Goal: Book appointment/travel/reservation

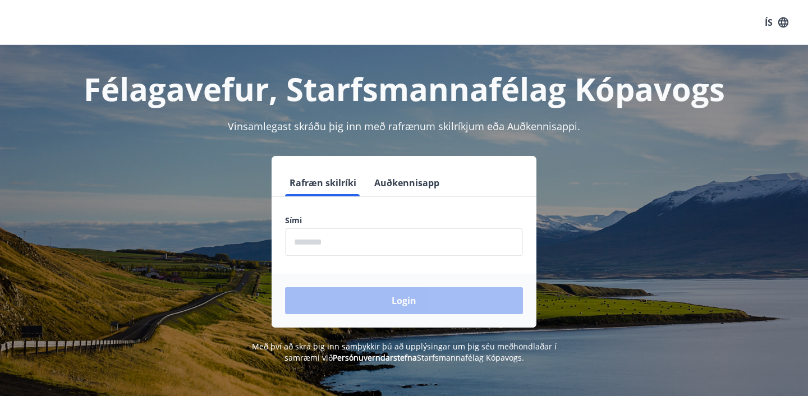
click at [321, 235] on input "phone" at bounding box center [404, 241] width 238 height 27
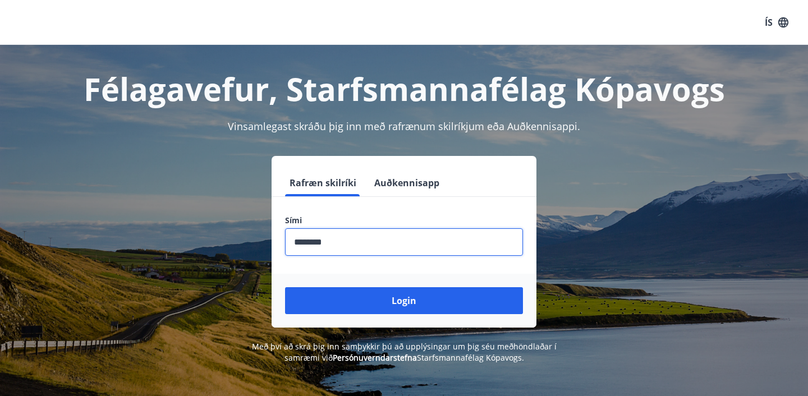
type input "********"
click at [285, 287] on button "Login" at bounding box center [404, 300] width 238 height 27
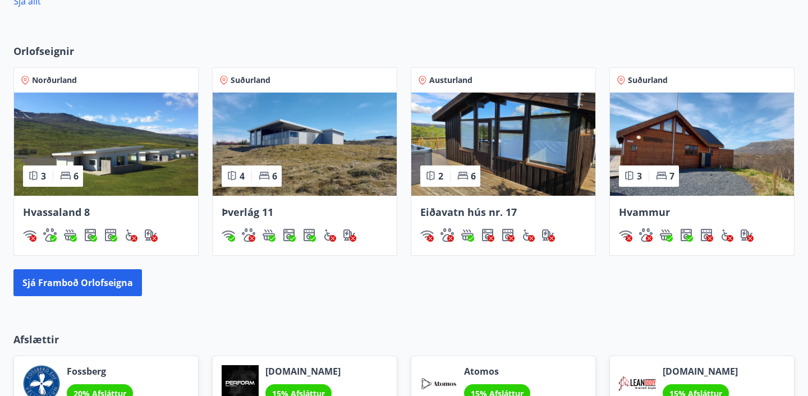
scroll to position [694, 0]
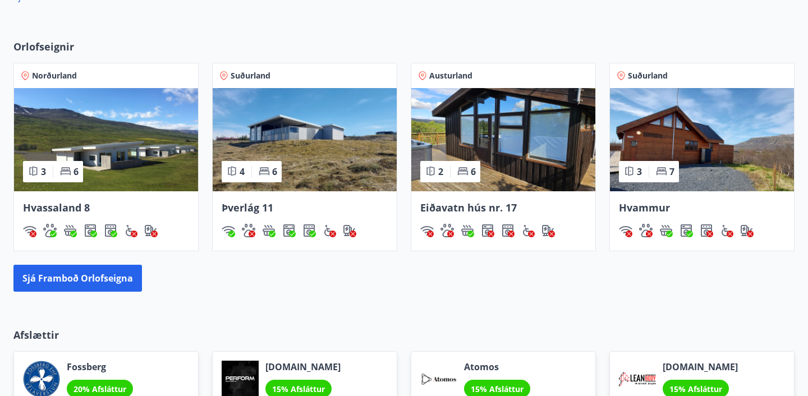
click at [65, 76] on span "Norðurland" at bounding box center [54, 75] width 45 height 11
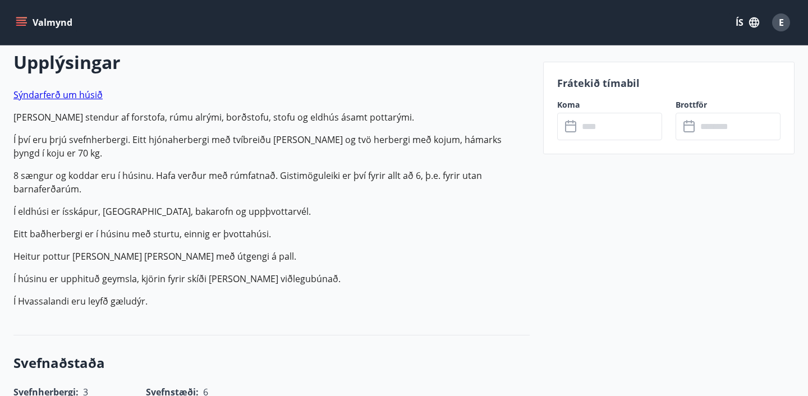
scroll to position [325, 0]
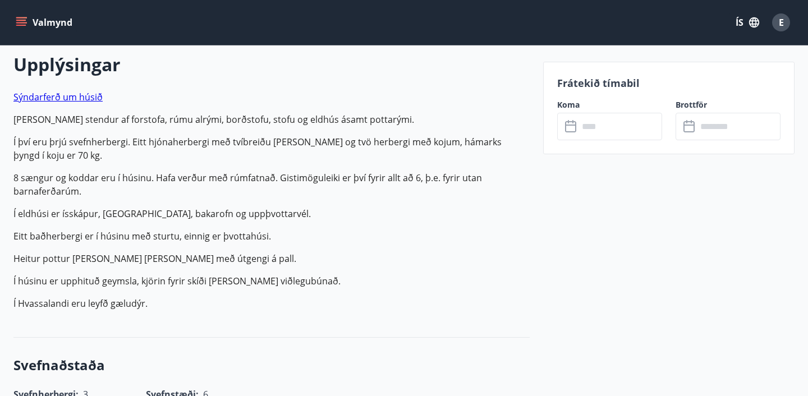
click at [570, 130] on icon at bounding box center [571, 126] width 13 height 13
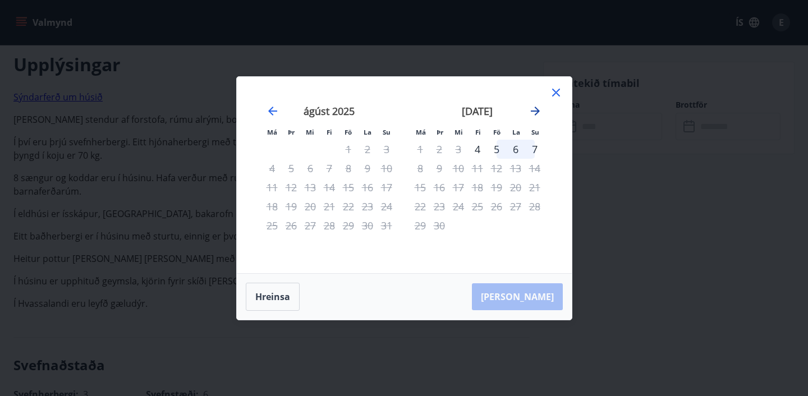
click at [535, 112] on icon "Move forward to switch to the next month." at bounding box center [535, 110] width 13 height 13
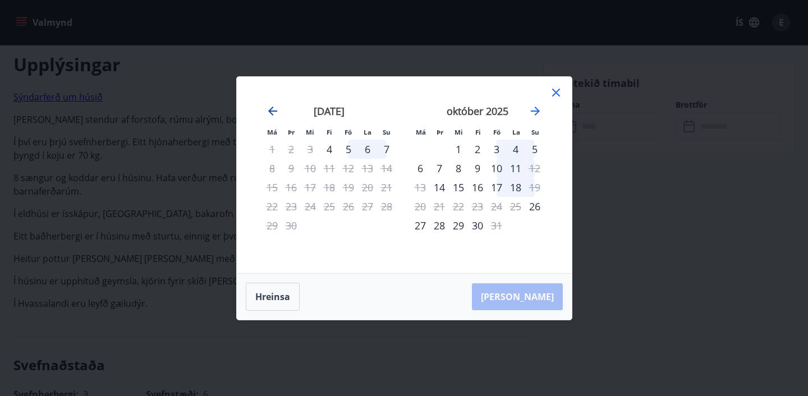
click at [275, 108] on icon "Move backward to switch to the previous month." at bounding box center [272, 110] width 13 height 13
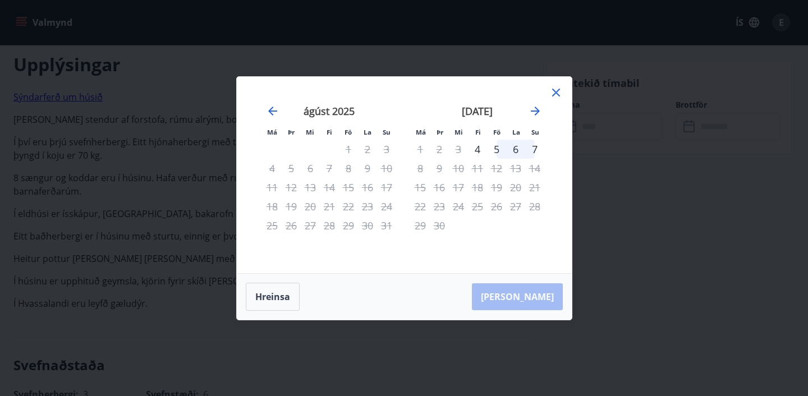
click at [555, 93] on icon at bounding box center [556, 93] width 8 height 8
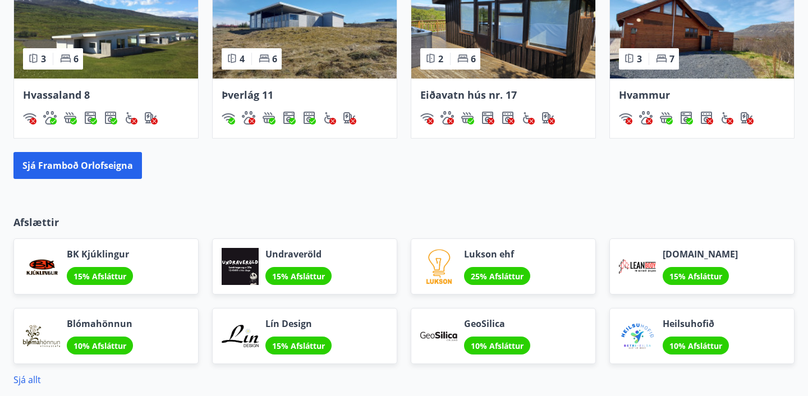
scroll to position [935, 0]
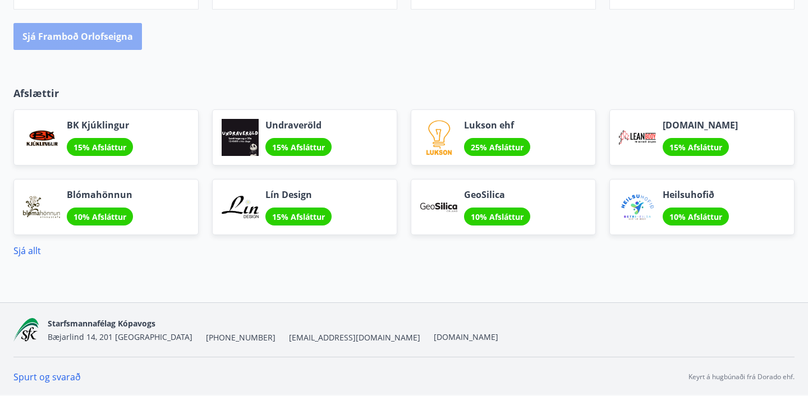
click at [99, 35] on button "Sjá framboð orlofseigna" at bounding box center [77, 36] width 129 height 27
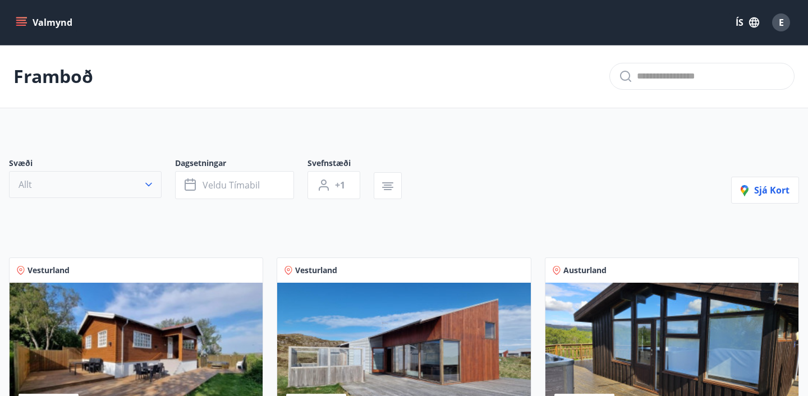
click at [144, 186] on icon "button" at bounding box center [148, 184] width 11 height 11
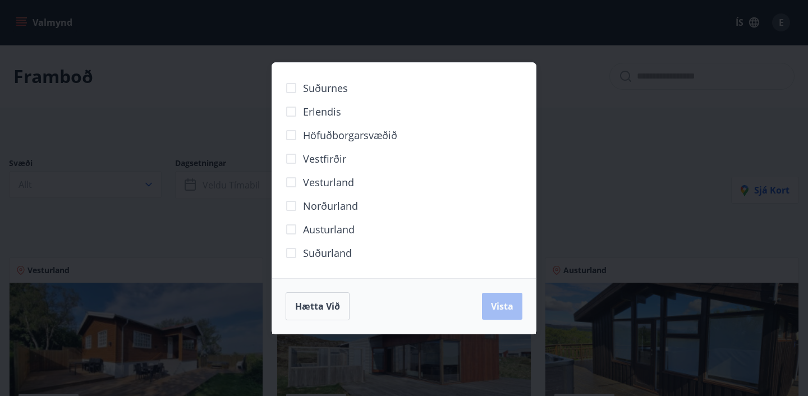
click at [346, 206] on span "Norðurland" at bounding box center [330, 206] width 55 height 15
click at [500, 306] on span "Vista" at bounding box center [502, 306] width 22 height 12
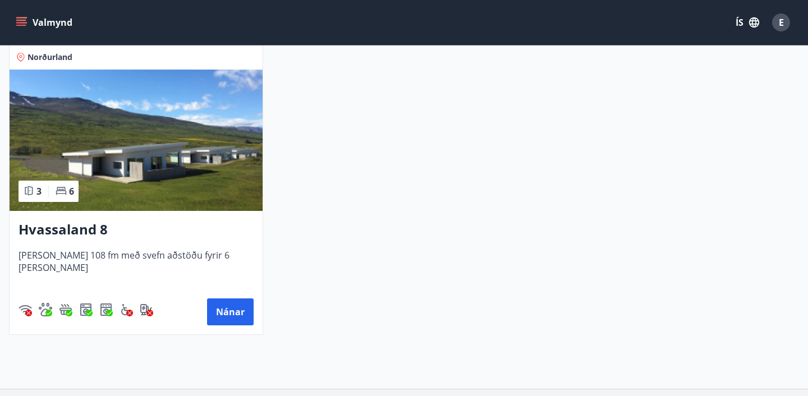
scroll to position [231, 0]
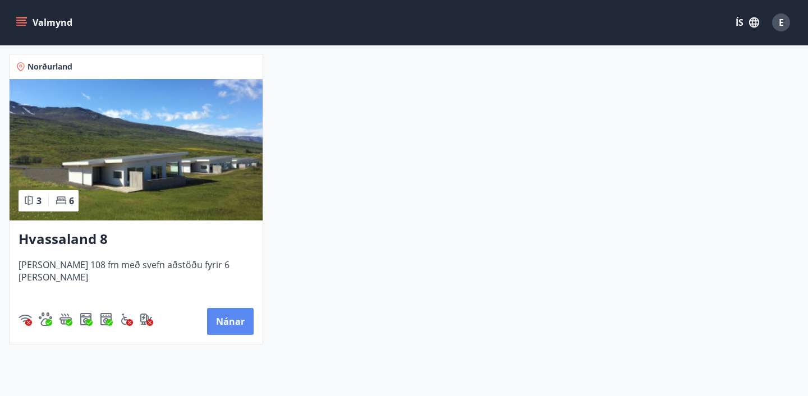
click at [235, 318] on button "Nánar" at bounding box center [230, 321] width 47 height 27
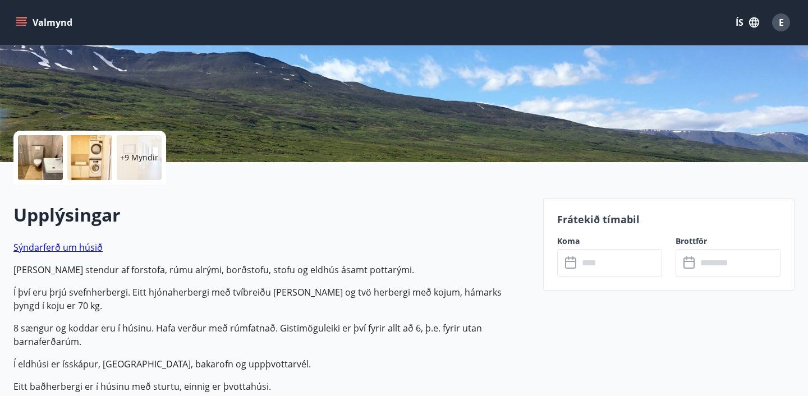
scroll to position [181, 0]
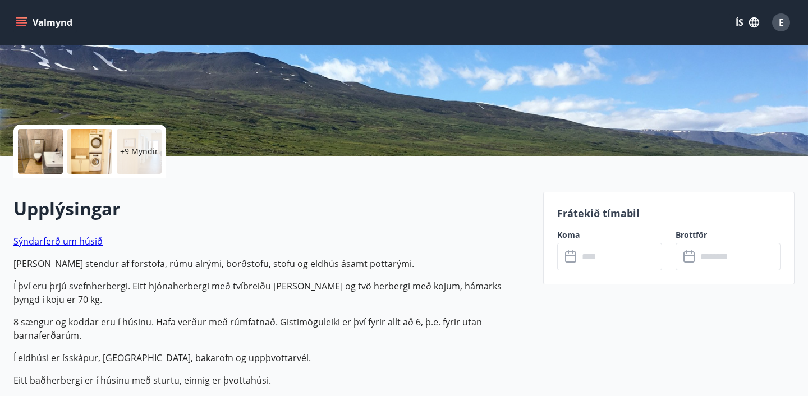
click at [571, 251] on icon at bounding box center [571, 256] width 13 height 13
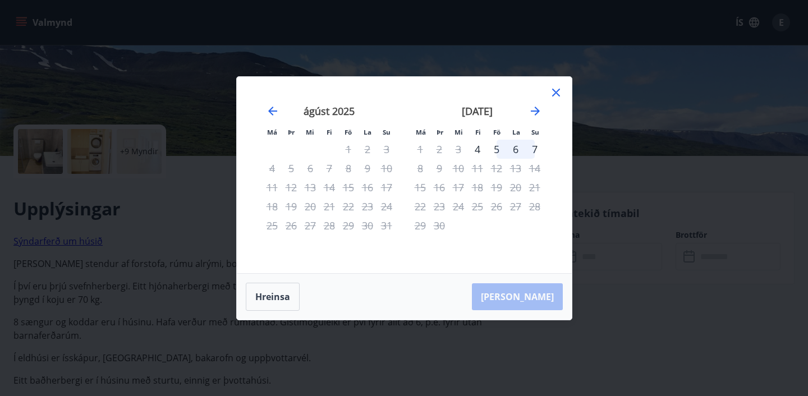
click at [533, 166] on div "14" at bounding box center [534, 168] width 19 height 19
click at [558, 90] on icon at bounding box center [556, 93] width 8 height 8
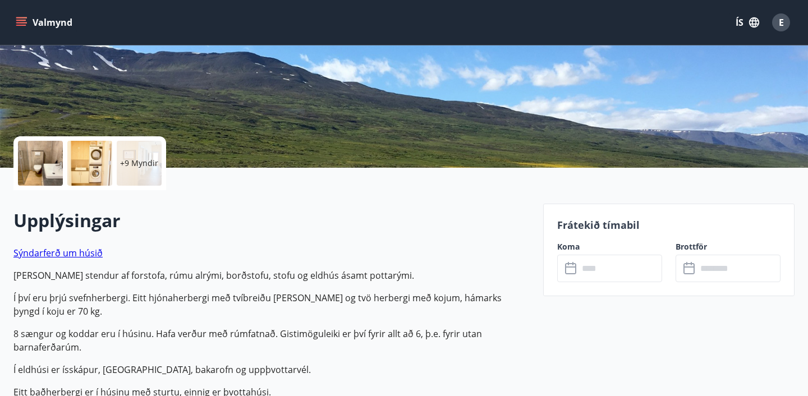
scroll to position [207, 0]
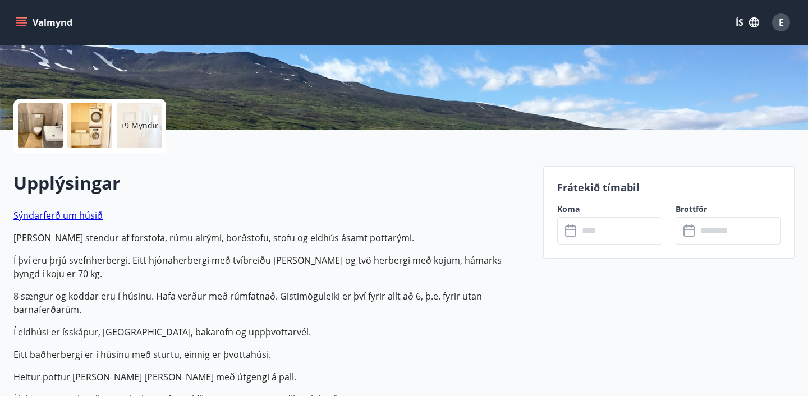
click at [571, 231] on icon at bounding box center [571, 230] width 13 height 13
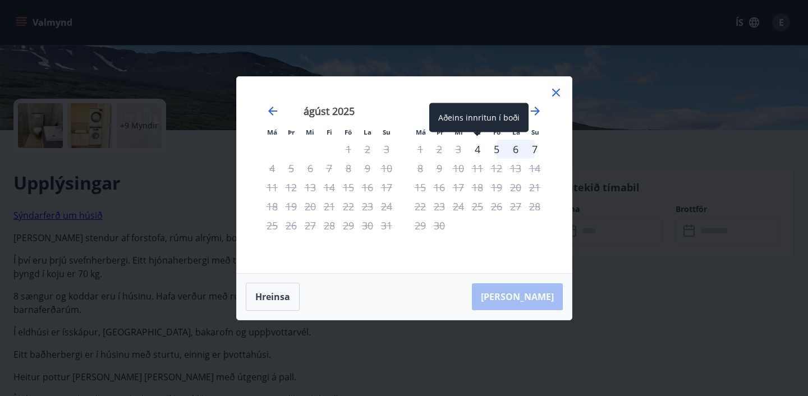
click at [478, 150] on div "4" at bounding box center [477, 149] width 19 height 19
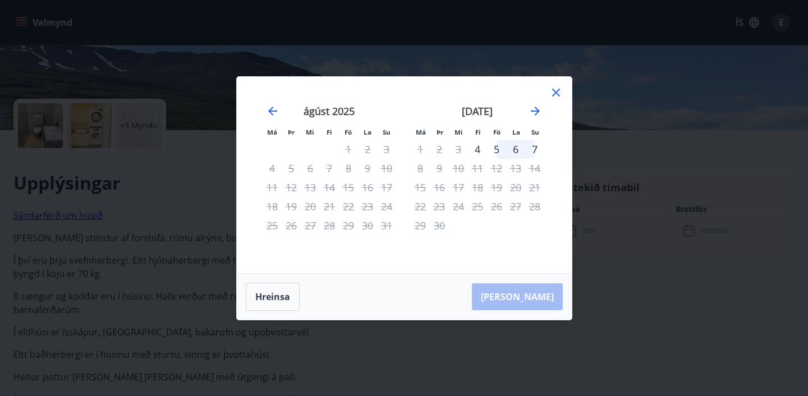
click at [522, 148] on div "6" at bounding box center [515, 149] width 19 height 19
click at [530, 145] on div "7" at bounding box center [534, 149] width 19 height 19
click at [536, 111] on icon "Move forward to switch to the next month." at bounding box center [535, 111] width 9 height 9
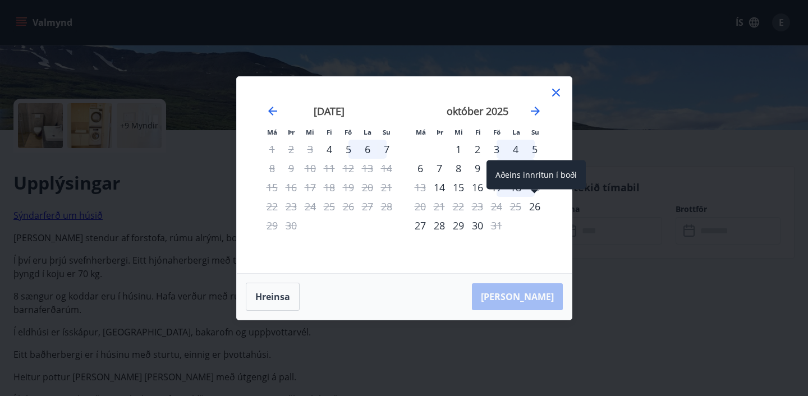
click at [534, 204] on div "26" at bounding box center [534, 206] width 19 height 19
click at [534, 208] on div "26" at bounding box center [534, 206] width 19 height 19
click at [558, 89] on icon at bounding box center [556, 93] width 8 height 8
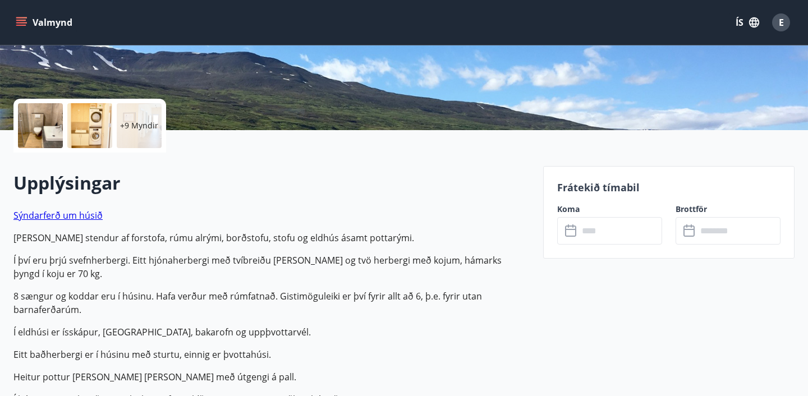
click at [571, 231] on icon at bounding box center [571, 230] width 13 height 13
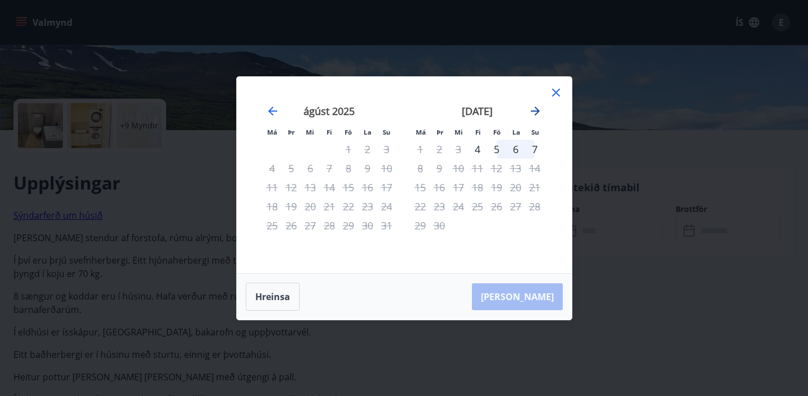
click at [534, 108] on icon "Move forward to switch to the next month." at bounding box center [535, 110] width 13 height 13
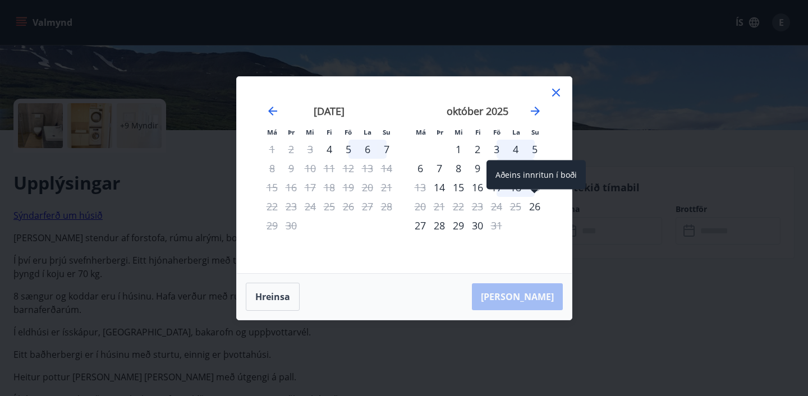
click at [535, 209] on div "26" at bounding box center [534, 206] width 19 height 19
click at [533, 202] on div "26" at bounding box center [534, 206] width 19 height 19
click at [559, 94] on icon at bounding box center [555, 92] width 13 height 13
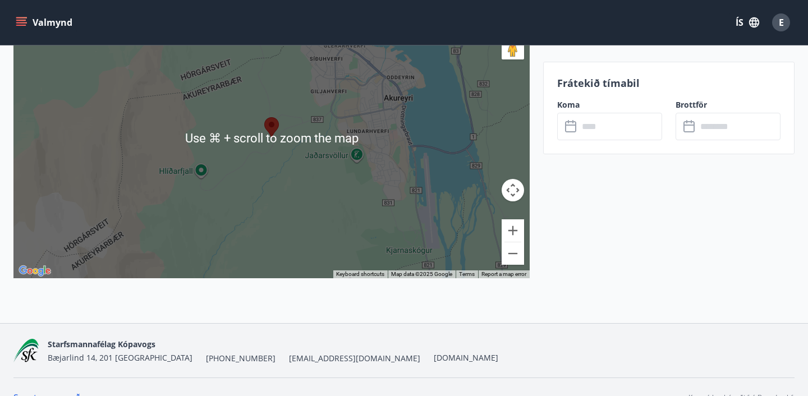
scroll to position [1912, 0]
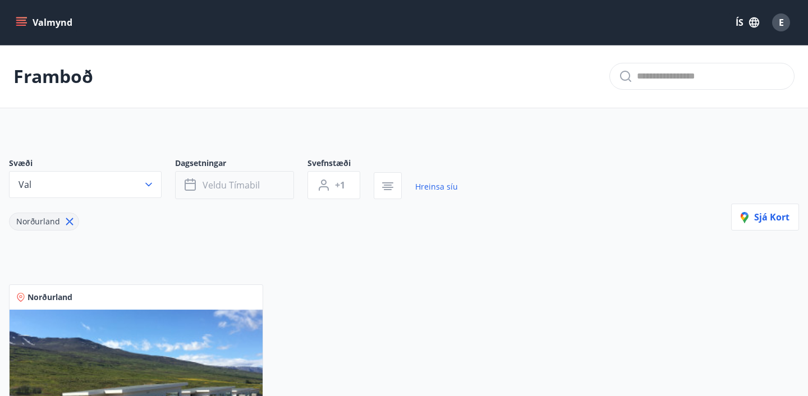
click at [245, 183] on span "Veldu tímabil" at bounding box center [231, 185] width 57 height 12
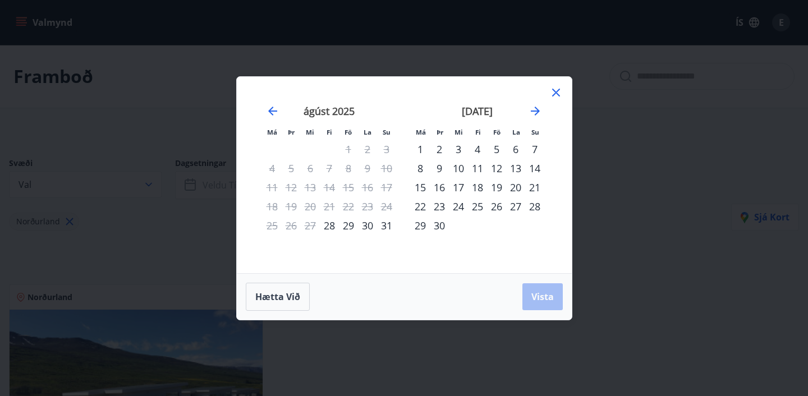
click at [536, 166] on div "14" at bounding box center [534, 168] width 19 height 19
click at [497, 189] on div "19" at bounding box center [496, 187] width 19 height 19
click at [552, 302] on span "Vista" at bounding box center [542, 297] width 22 height 12
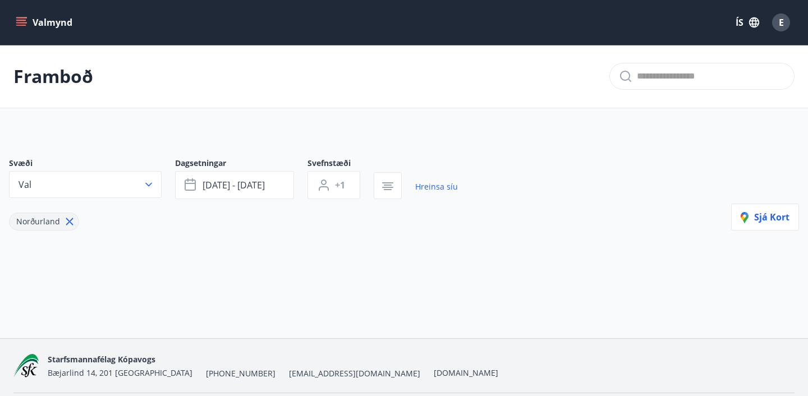
scroll to position [36, 0]
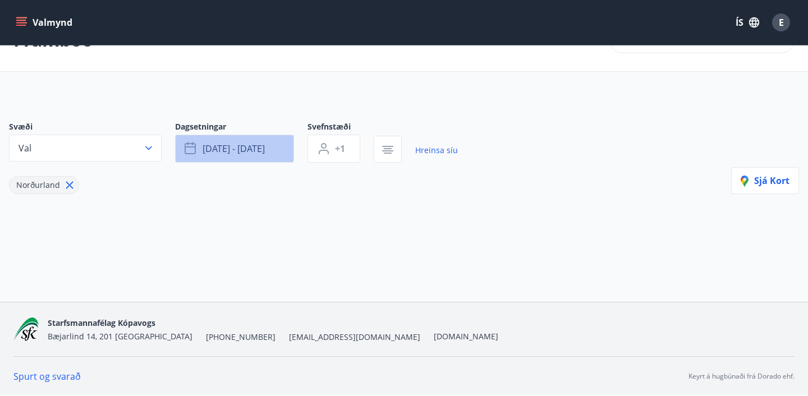
click at [249, 151] on span "[DATE] - [DATE]" at bounding box center [234, 149] width 62 height 12
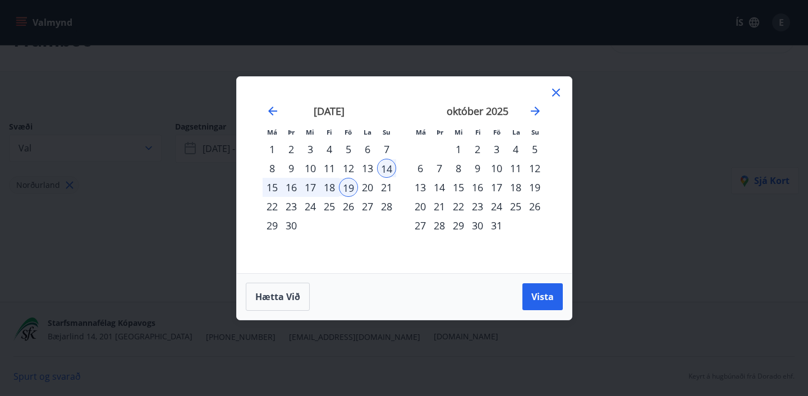
click at [389, 169] on div "14" at bounding box center [386, 168] width 19 height 19
click at [345, 189] on div "19" at bounding box center [348, 187] width 19 height 19
click at [417, 226] on div "27" at bounding box center [420, 225] width 19 height 19
click at [536, 204] on div "26" at bounding box center [534, 206] width 19 height 19
click at [492, 226] on div "31" at bounding box center [496, 225] width 19 height 19
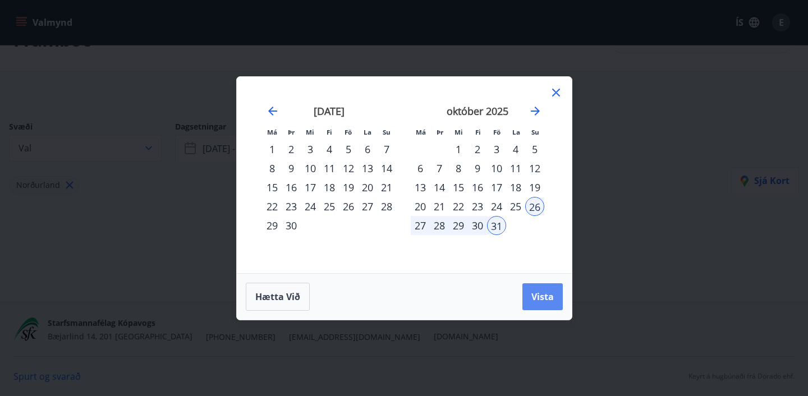
click at [531, 299] on span "Vista" at bounding box center [542, 297] width 22 height 12
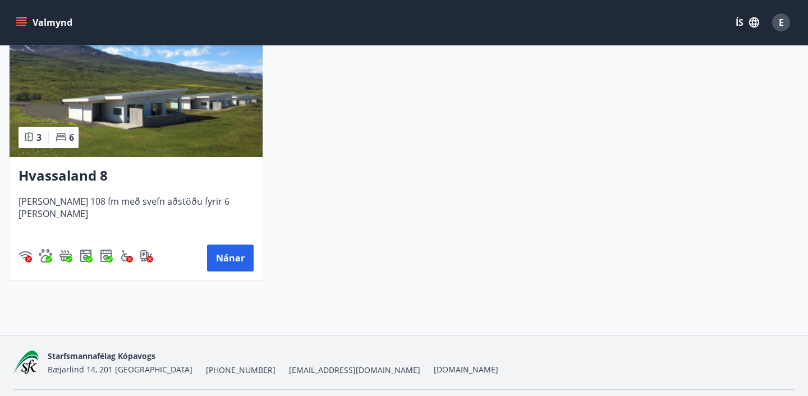
scroll to position [327, 0]
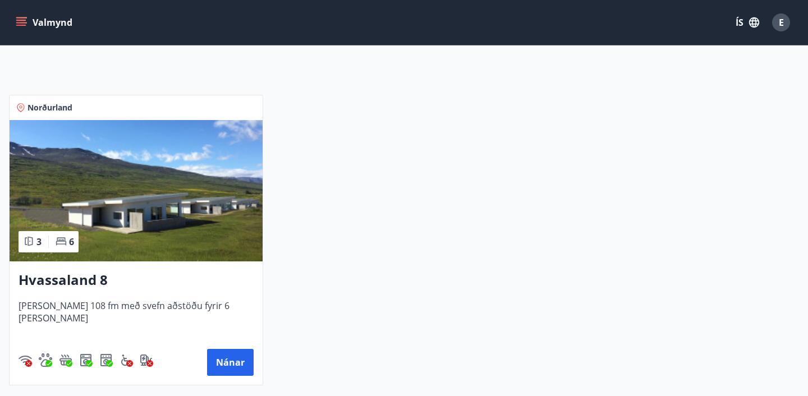
click at [189, 219] on img at bounding box center [136, 190] width 253 height 141
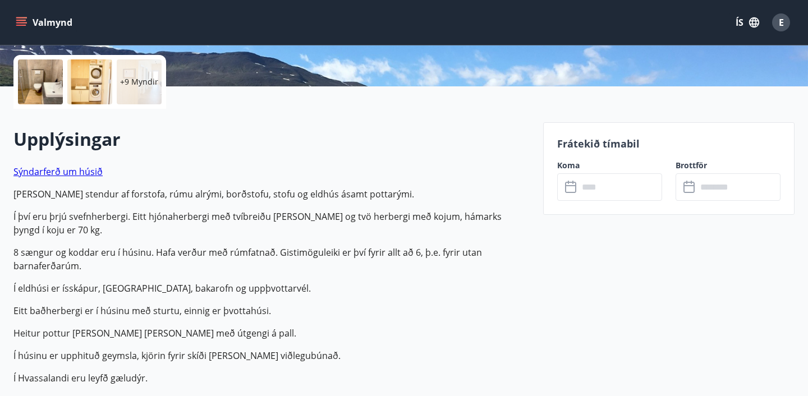
scroll to position [249, 0]
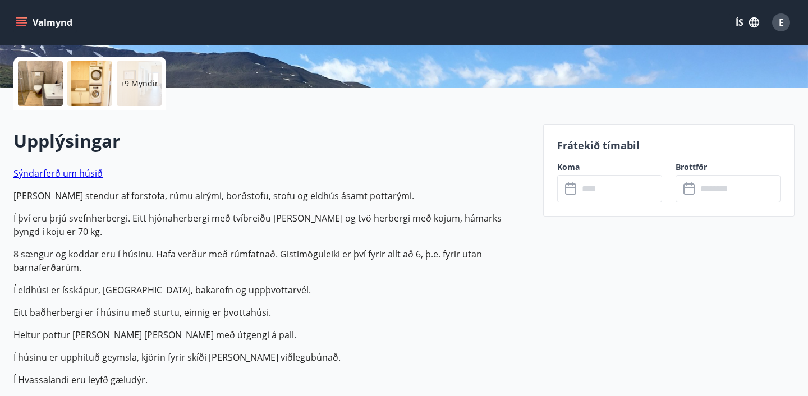
click at [51, 82] on div at bounding box center [40, 83] width 45 height 45
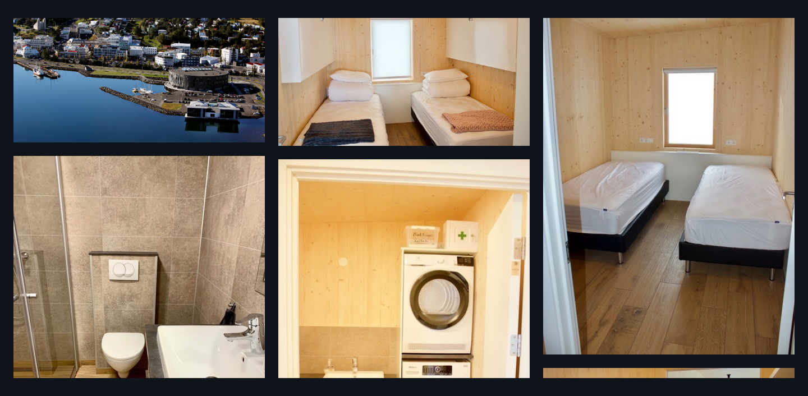
scroll to position [0, 0]
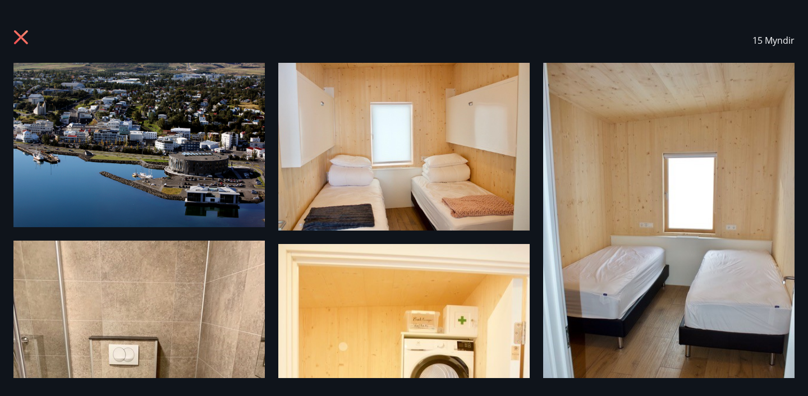
click at [20, 34] on icon at bounding box center [22, 39] width 18 height 18
